Goal: Task Accomplishment & Management: Manage account settings

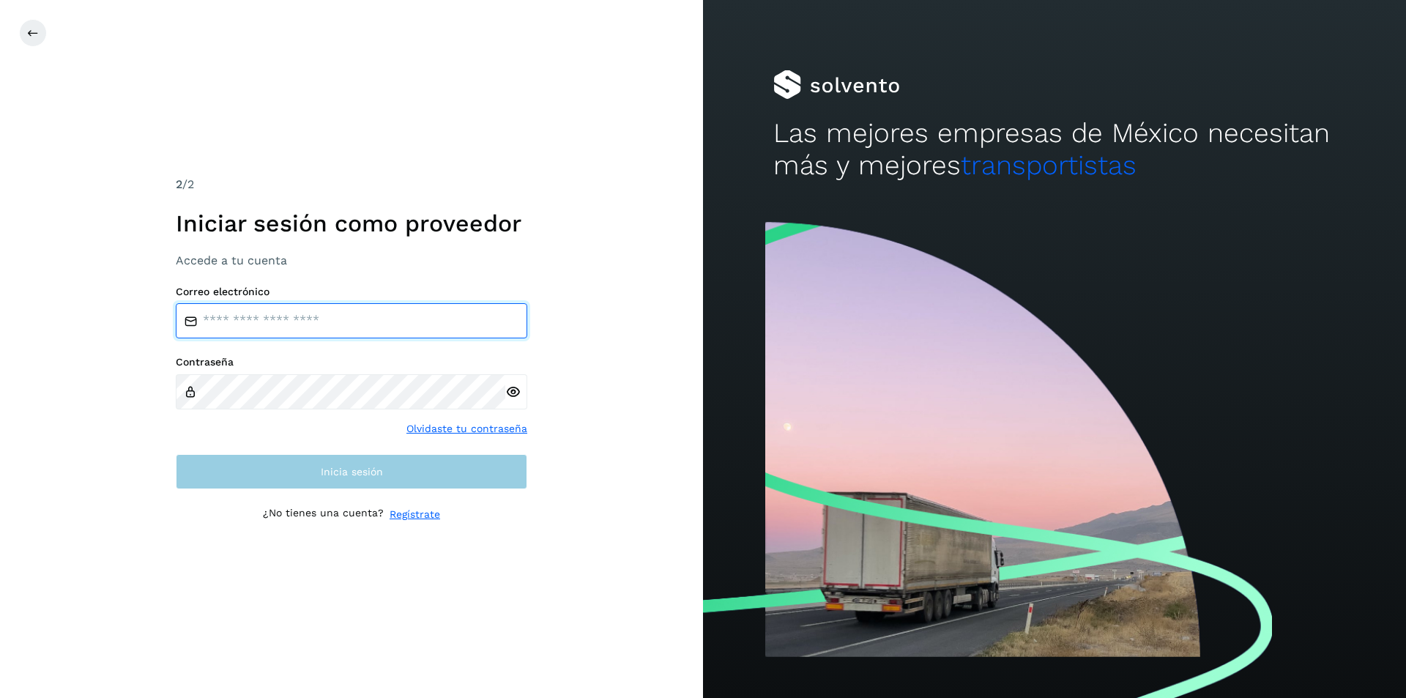
type input "**********"
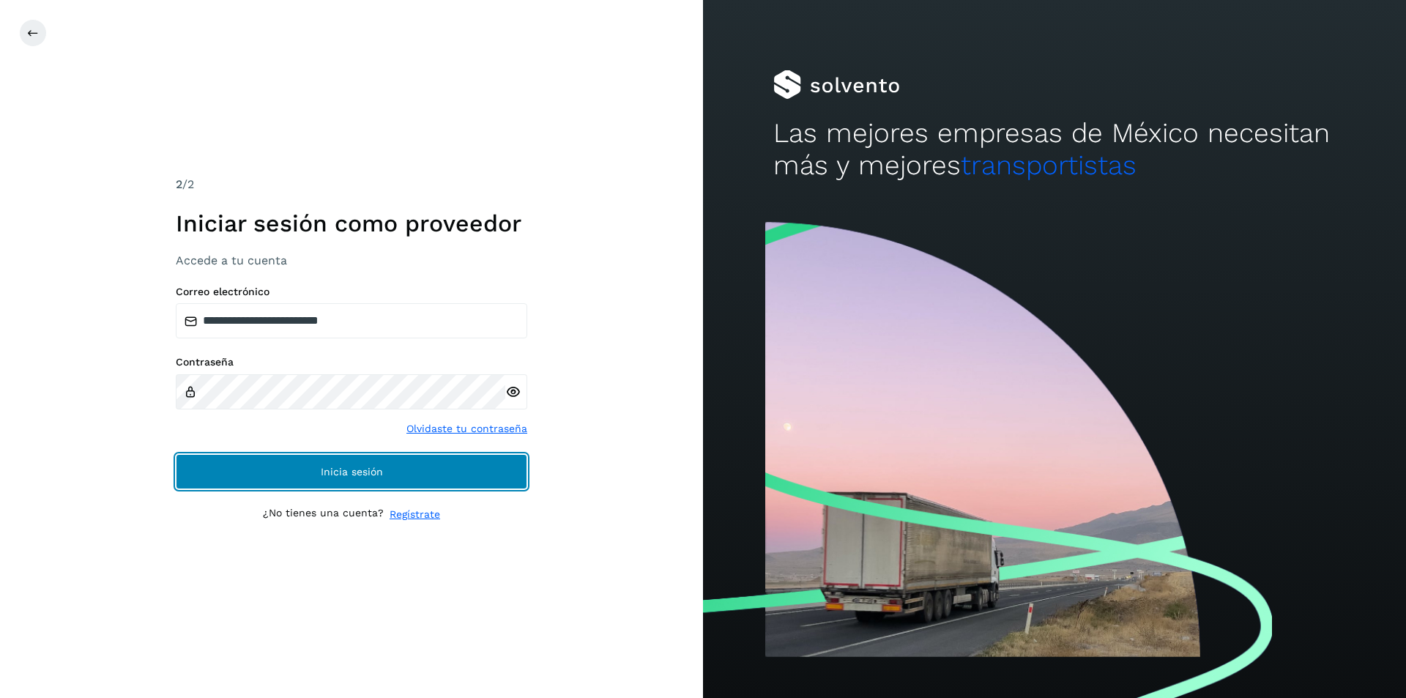
click at [316, 484] on button "Inicia sesión" at bounding box center [351, 471] width 351 height 35
